Goal: Task Accomplishment & Management: Use online tool/utility

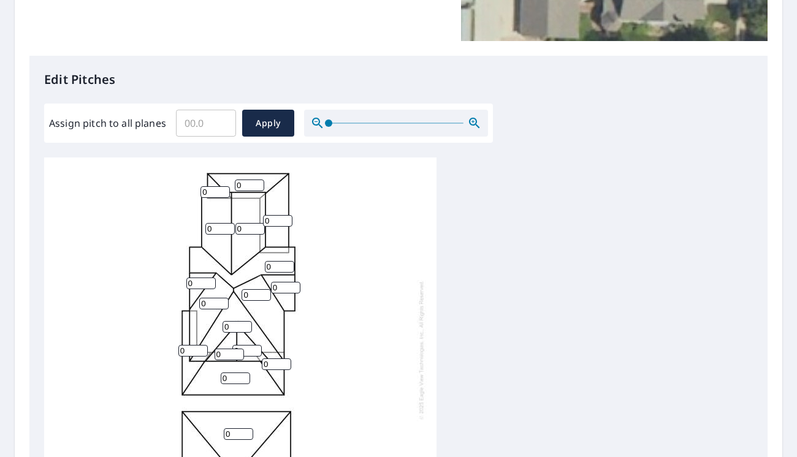
scroll to position [306, 0]
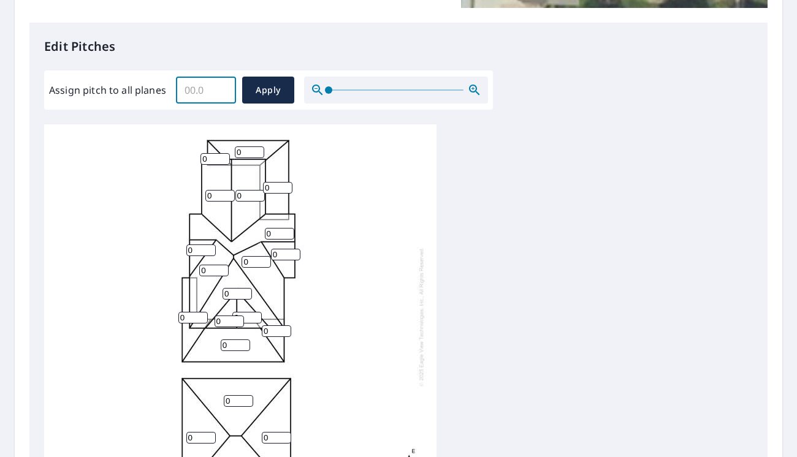
click at [197, 91] on input "Assign pitch to all planes" at bounding box center [206, 90] width 60 height 34
type input "11"
click at [270, 91] on span "Apply" at bounding box center [268, 90] width 32 height 15
type input "11"
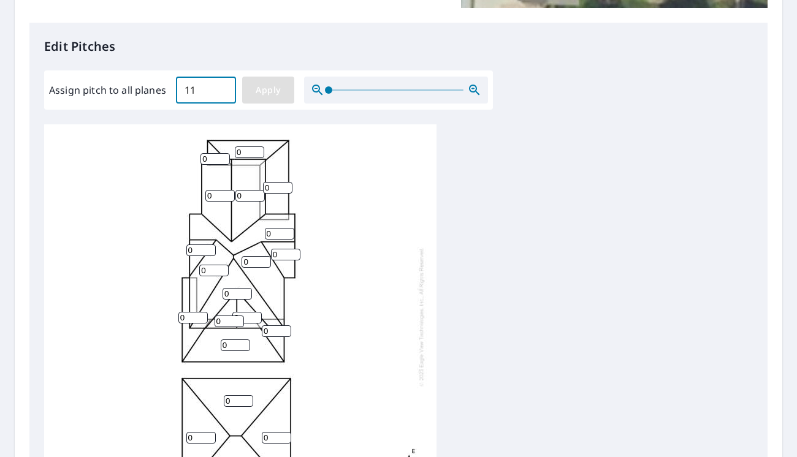
type input "11"
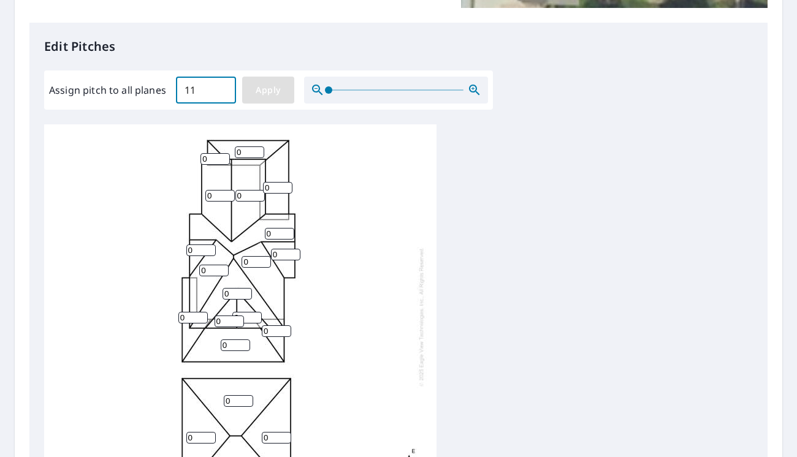
type input "11"
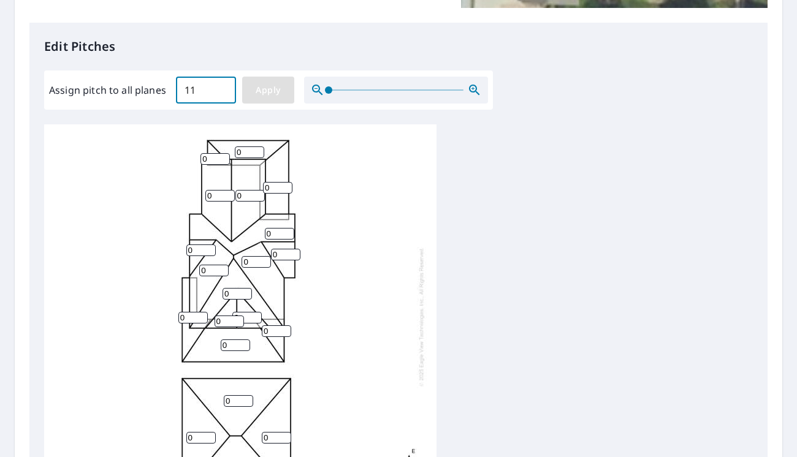
type input "11"
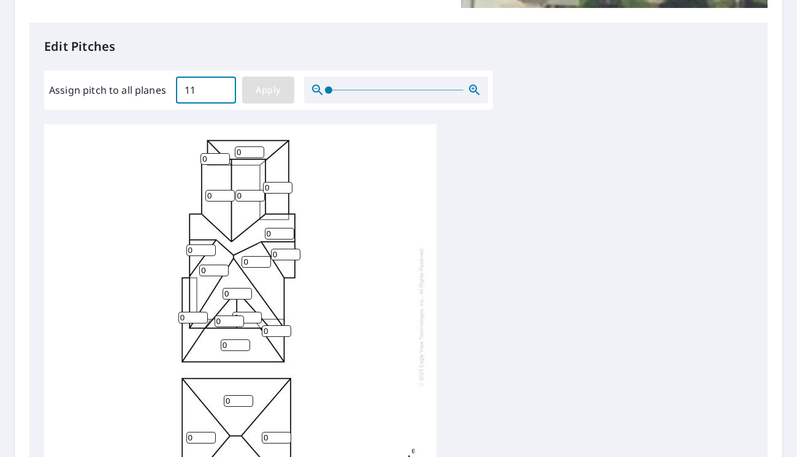
type input "11"
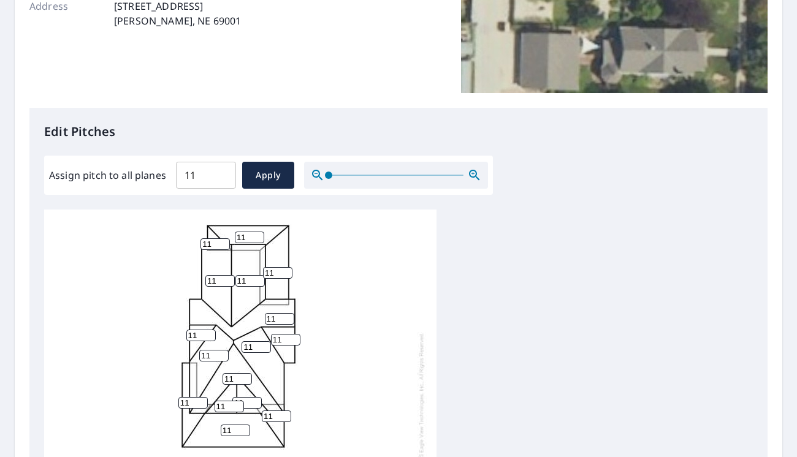
scroll to position [245, 0]
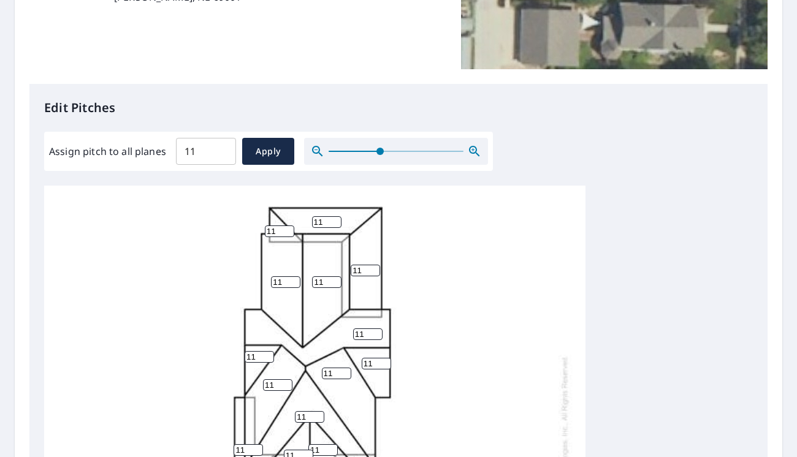
drag, startPoint x: 324, startPoint y: 152, endPoint x: 390, endPoint y: 153, distance: 66.2
click at [384, 153] on span at bounding box center [379, 151] width 7 height 7
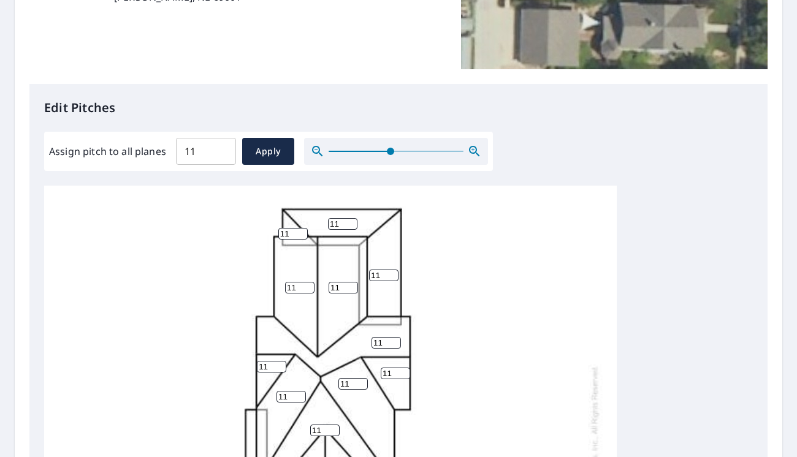
click at [294, 235] on input "11" at bounding box center [292, 234] width 29 height 12
type input "1"
type input "3"
click at [341, 227] on input "11" at bounding box center [342, 224] width 29 height 12
type input "1"
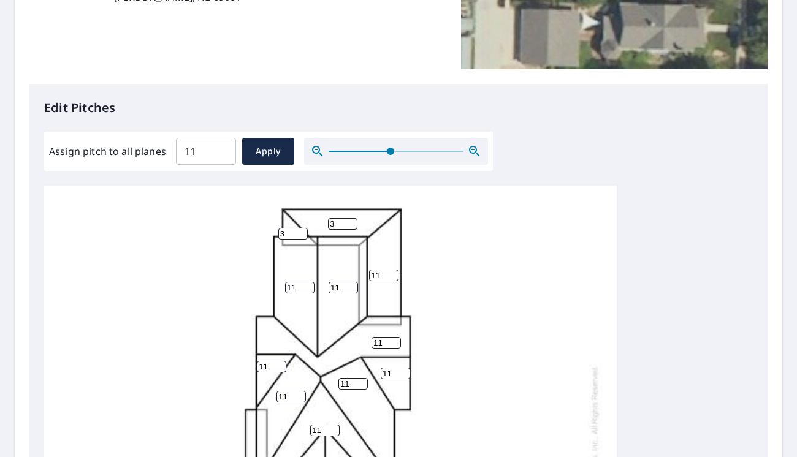
type input "3"
click at [382, 273] on input "11" at bounding box center [383, 276] width 29 height 12
type input "1"
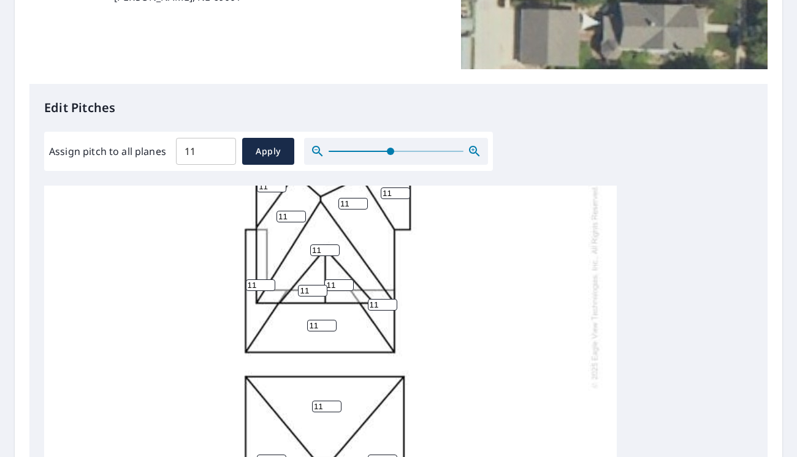
scroll to position [189, 0]
type input "3"
click at [257, 279] on input "11" at bounding box center [260, 285] width 29 height 12
type input "1"
type input "3"
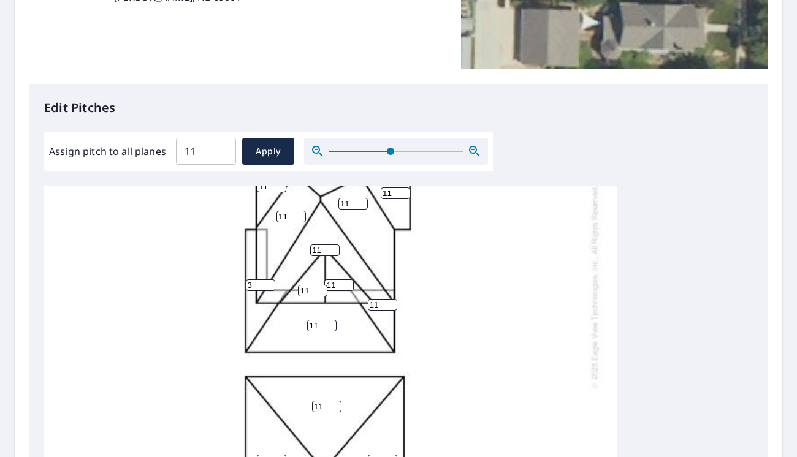
click at [319, 320] on input "11" at bounding box center [321, 326] width 29 height 12
type input "1"
type input "3"
click at [375, 299] on input "11" at bounding box center [382, 305] width 29 height 12
type input "1"
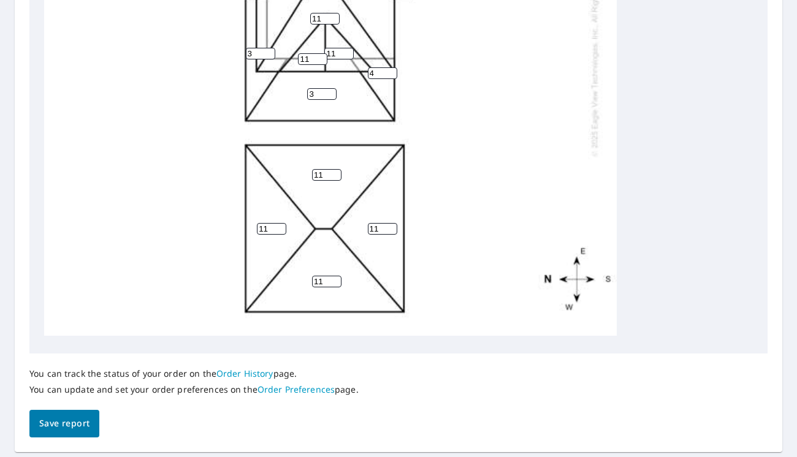
scroll to position [490, 0]
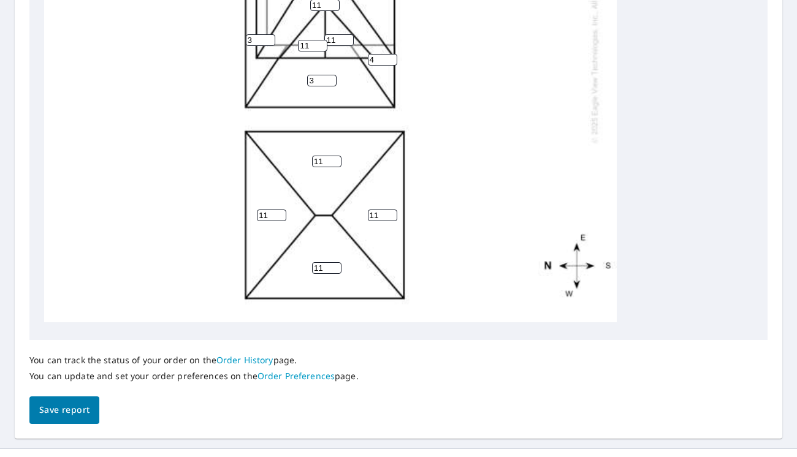
type input "4"
drag, startPoint x: 272, startPoint y: 207, endPoint x: 105, endPoint y: 202, distance: 166.2
click at [105, 202] on div "11 11 3 11 11 11 11 11 11 11 3 11 3 3 11 4 11 11 11 3" at bounding box center [330, 41] width 572 height 562
type input "3"
drag, startPoint x: 322, startPoint y: 150, endPoint x: 243, endPoint y: 162, distance: 80.6
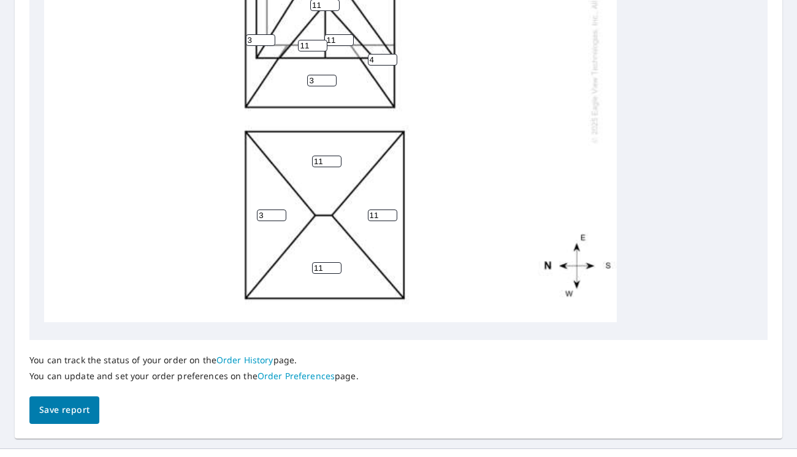
click at [245, 162] on div "11 11 3 11 3 11 11 11 11 11 3 11 3 3 11 4 11 11 11 3" at bounding box center [330, 41] width 572 height 562
type input "3"
drag, startPoint x: 368, startPoint y: 207, endPoint x: 316, endPoint y: 210, distance: 52.2
click at [316, 210] on div "3 11 3 11 3 11 11 11 11 11 3 11 3 3 11 4 11 11 11 3" at bounding box center [330, 41] width 572 height 562
type input "3"
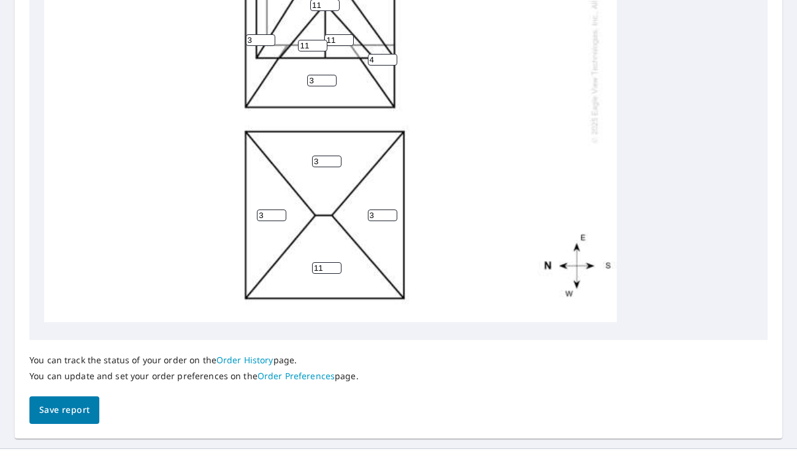
drag, startPoint x: 319, startPoint y: 263, endPoint x: 275, endPoint y: 265, distance: 44.8
click at [275, 267] on div "3 11 3 3 3 11 11 11 11 11 3 11 3 3 11 4 11 11 11 3" at bounding box center [330, 41] width 572 height 562
click at [319, 262] on input "11" at bounding box center [326, 268] width 29 height 12
drag, startPoint x: 322, startPoint y: 257, endPoint x: 283, endPoint y: 266, distance: 40.3
click at [283, 266] on div "3 11 3 3 3 11 11 11 11 11 3 11 3 3 11 4 11 11 11 3" at bounding box center [330, 41] width 572 height 562
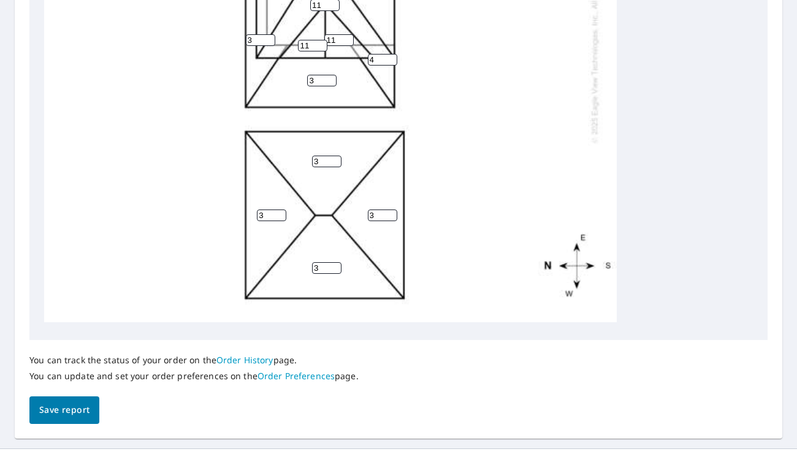
type input "3"
click at [66, 408] on span "Save report" at bounding box center [64, 410] width 50 height 15
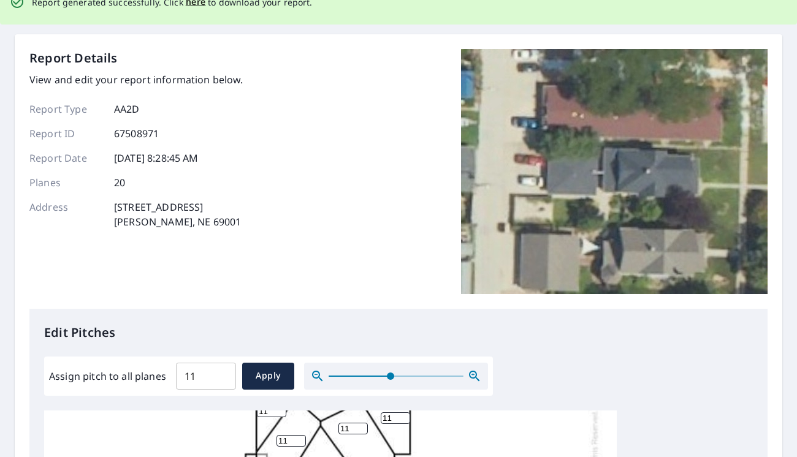
scroll to position [0, 0]
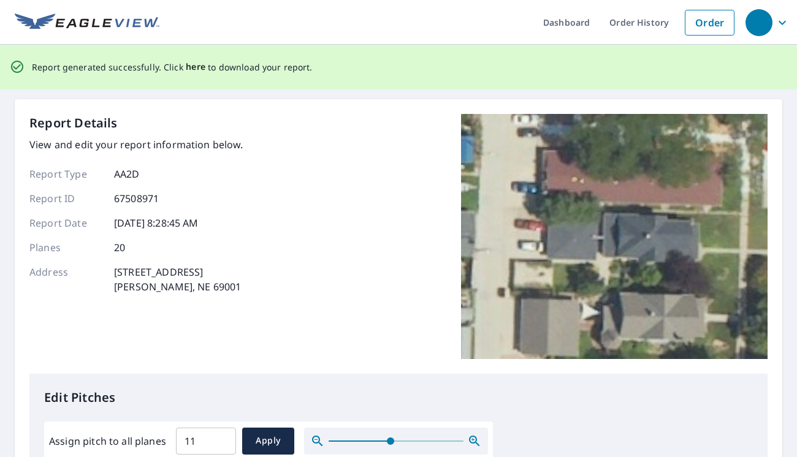
click at [192, 67] on span "here" at bounding box center [196, 66] width 20 height 15
